Goal: Information Seeking & Learning: Check status

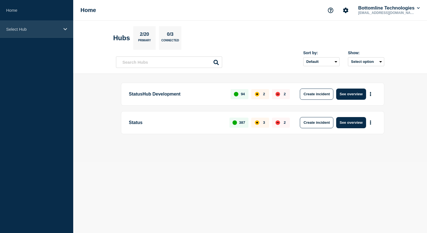
click at [64, 31] on icon at bounding box center [65, 29] width 4 height 4
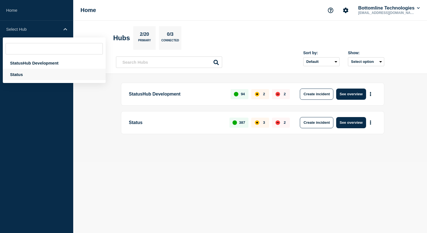
click at [35, 78] on div "Status" at bounding box center [54, 74] width 103 height 11
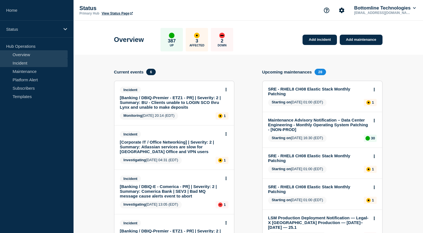
click at [37, 64] on link "Incident" at bounding box center [34, 63] width 68 height 8
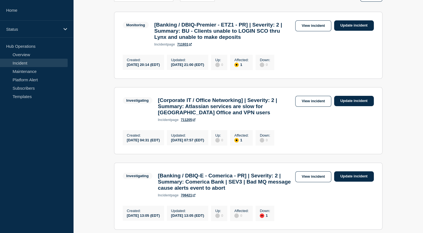
scroll to position [104, 0]
click at [316, 105] on link "View incident" at bounding box center [313, 101] width 36 height 11
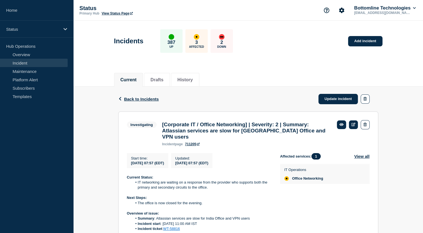
scroll to position [179, 0]
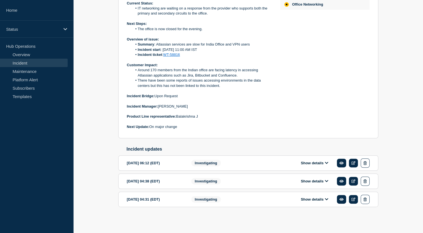
click at [314, 201] on button "Show details" at bounding box center [314, 199] width 31 height 5
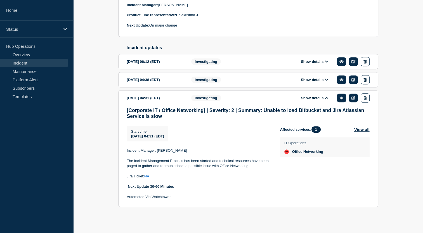
scroll to position [174, 0]
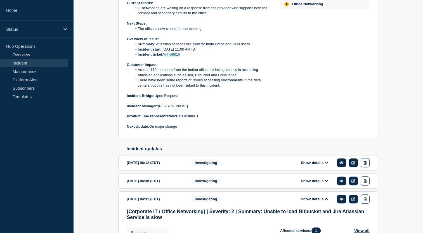
click at [308, 183] on button "Show details" at bounding box center [314, 181] width 31 height 5
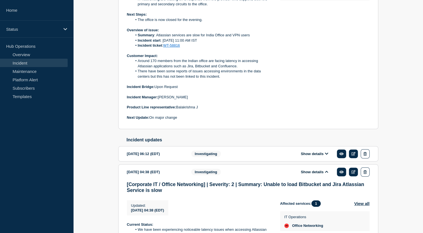
scroll to position [185, 0]
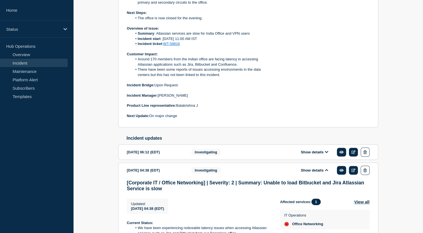
click at [314, 154] on button "Show details" at bounding box center [314, 152] width 31 height 5
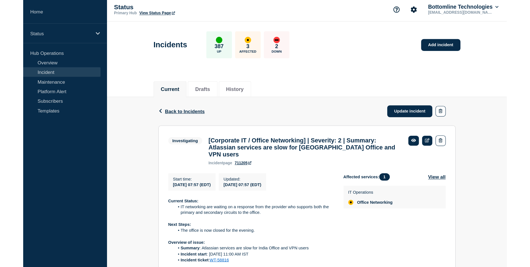
scroll to position [0, 0]
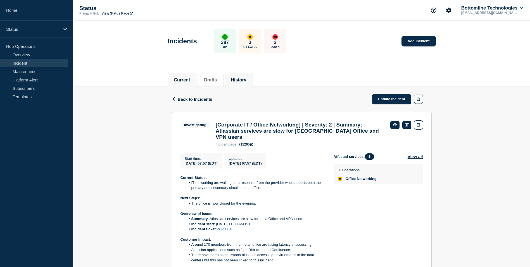
click at [246, 82] on button "History" at bounding box center [238, 79] width 15 height 5
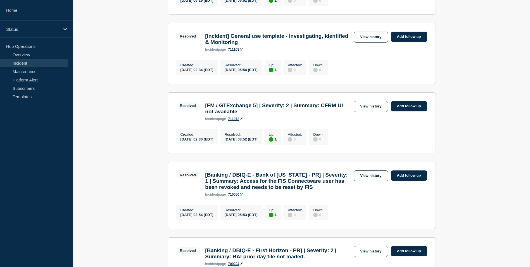
scroll to position [313, 0]
click at [371, 111] on link "View history" at bounding box center [371, 106] width 34 height 11
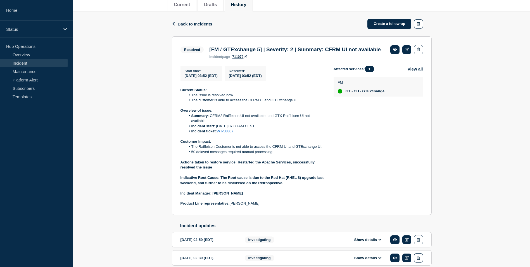
scroll to position [100, 0]
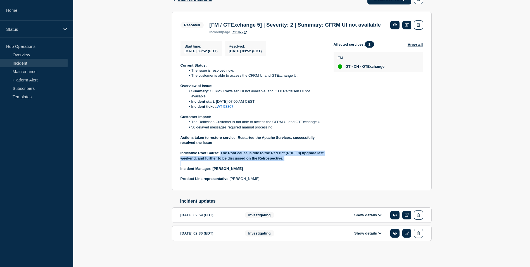
drag, startPoint x: 221, startPoint y: 161, endPoint x: 289, endPoint y: 170, distance: 68.5
click at [289, 170] on div "Current Status: The issue is resolved now. The customer is able to access the C…" at bounding box center [252, 122] width 144 height 118
click at [357, 129] on div "Affected services: 1 View all FM GT - CH - GTExchange" at bounding box center [378, 111] width 89 height 140
